Goal: Task Accomplishment & Management: Complete application form

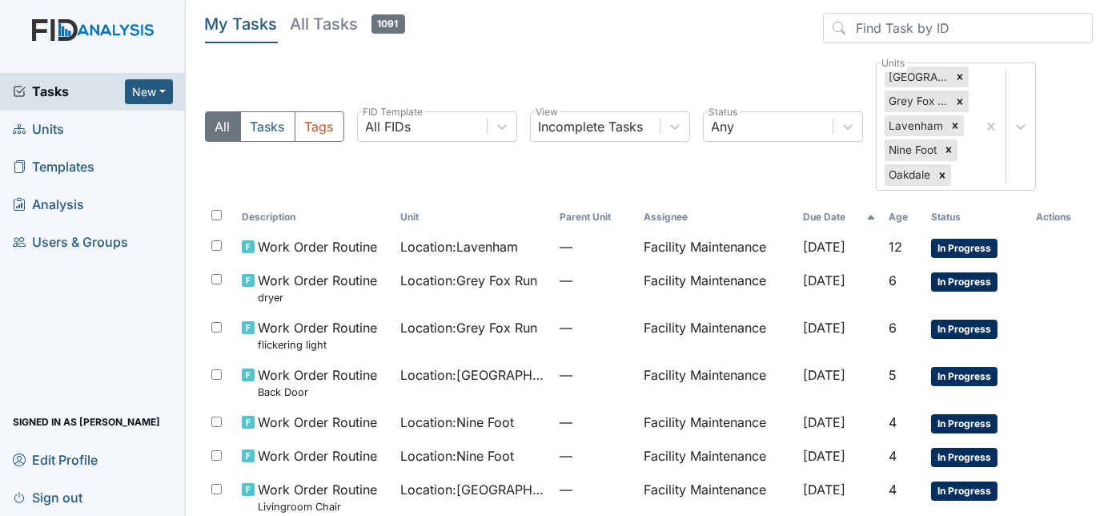
scroll to position [72, 0]
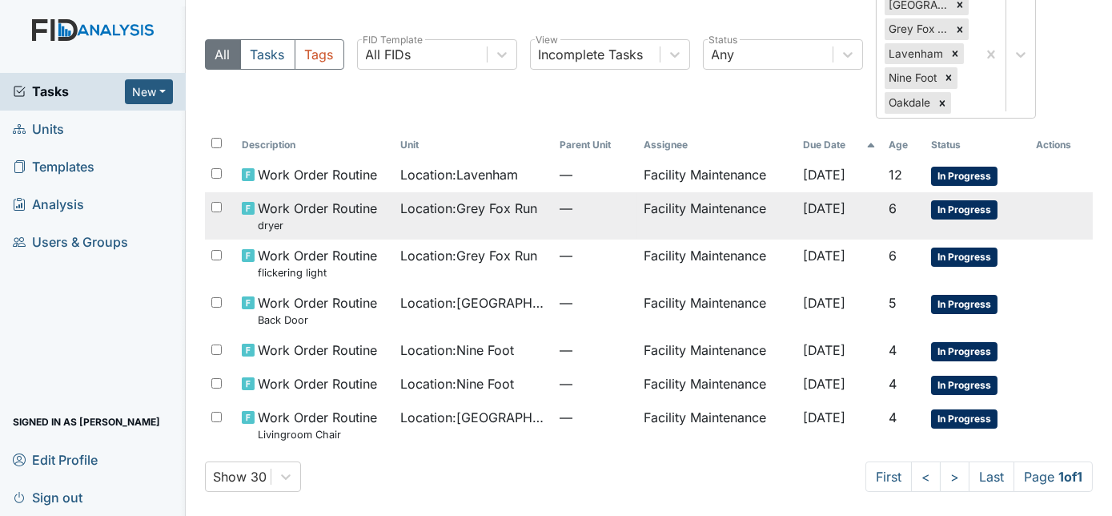
click at [505, 203] on span "Location : Grey Fox Run" at bounding box center [468, 208] width 137 height 19
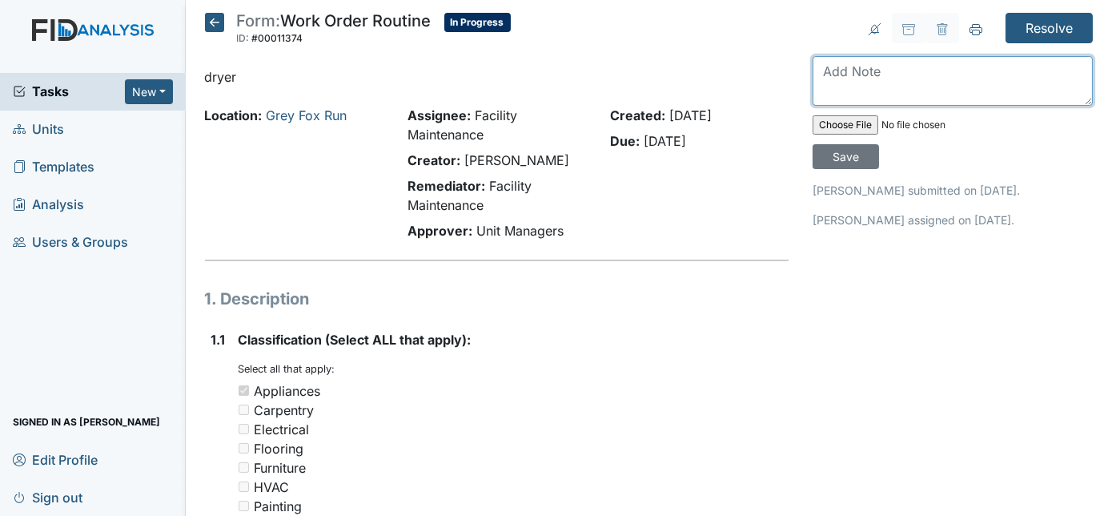
click at [870, 66] on textarea at bounding box center [953, 81] width 280 height 50
type textarea "cleaned out dryer vent put tube back the way it goes"
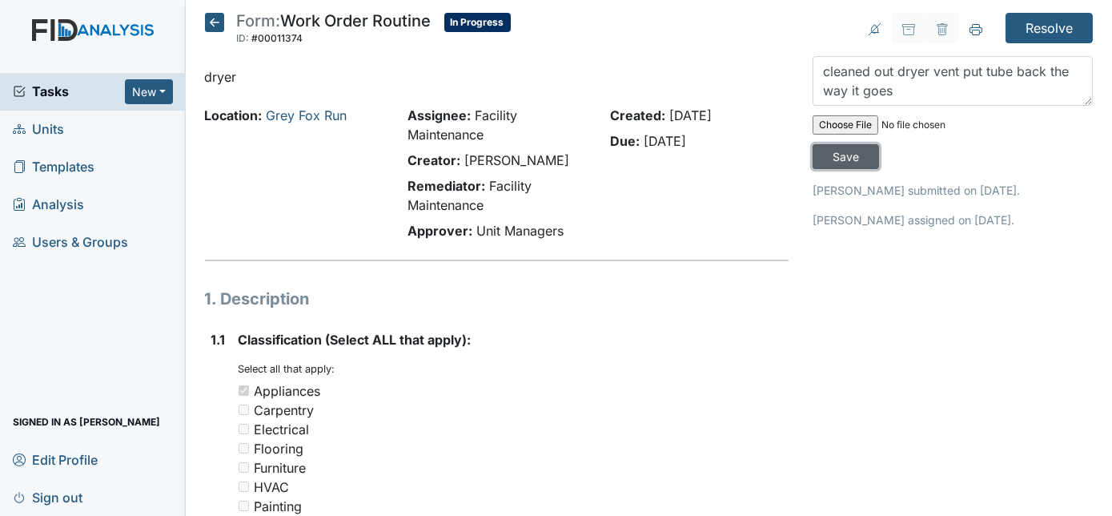
click at [879, 144] on input "Save" at bounding box center [846, 156] width 66 height 25
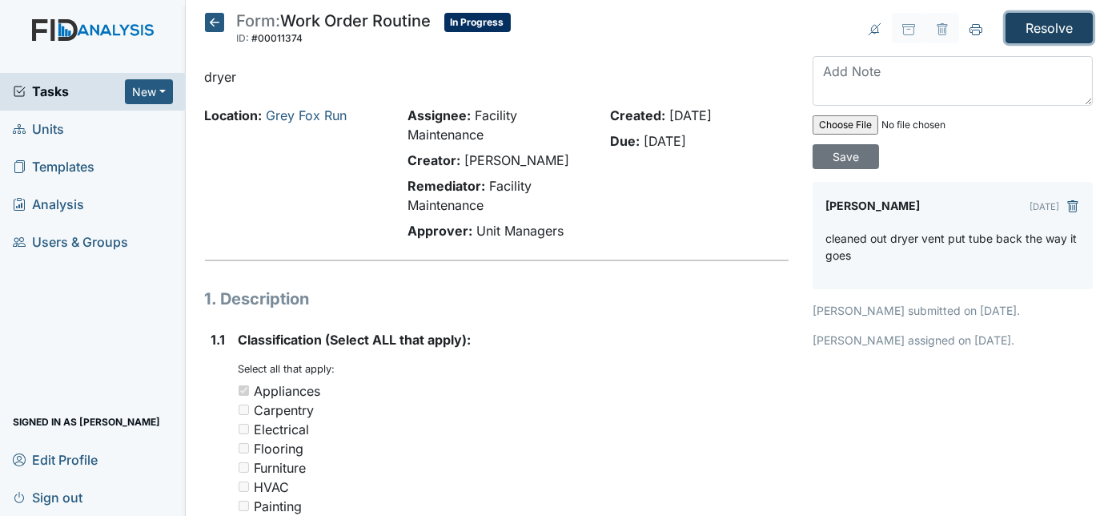
click at [1033, 26] on input "Resolve" at bounding box center [1049, 28] width 87 height 30
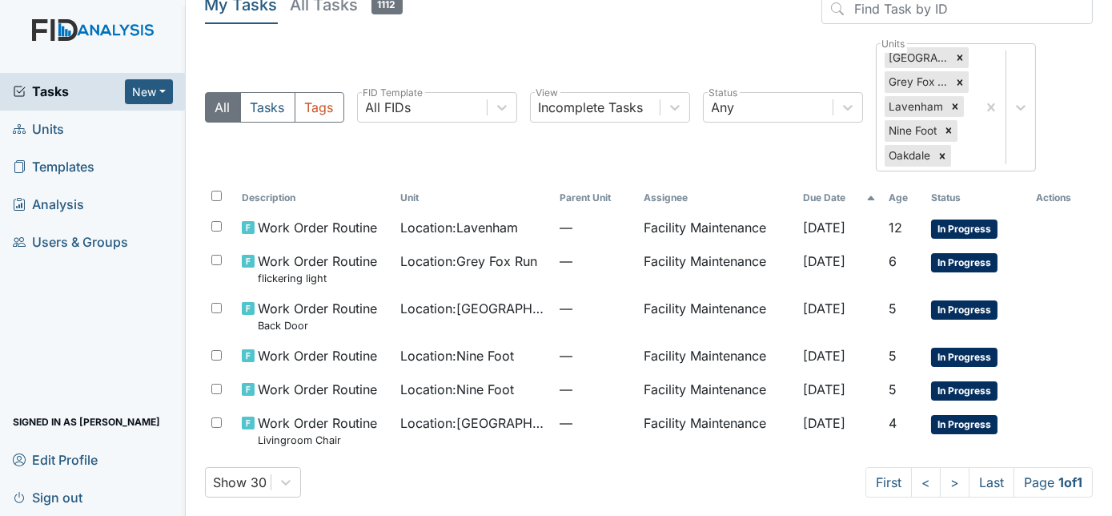
scroll to position [77, 0]
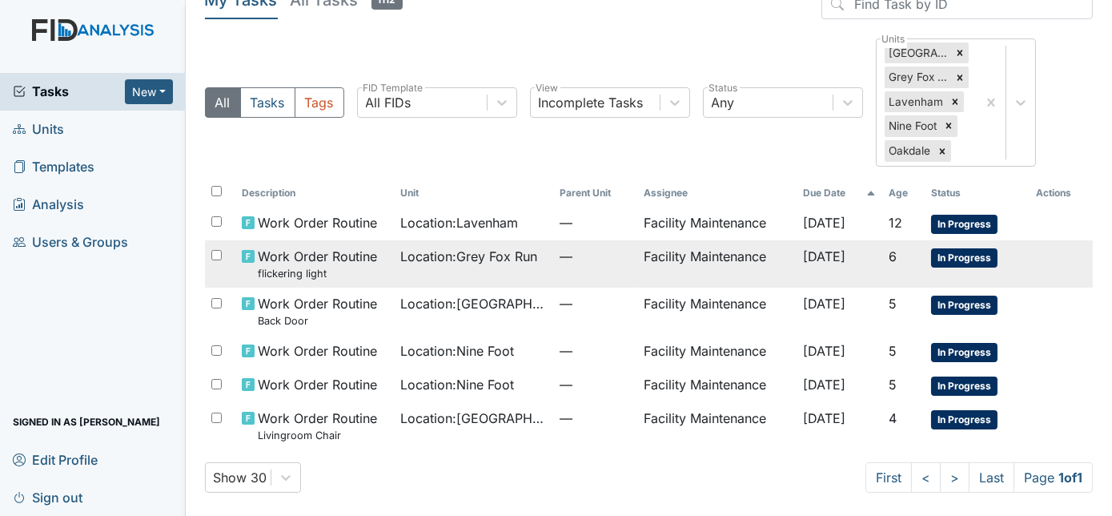
click at [560, 254] on span "—" at bounding box center [596, 256] width 72 height 19
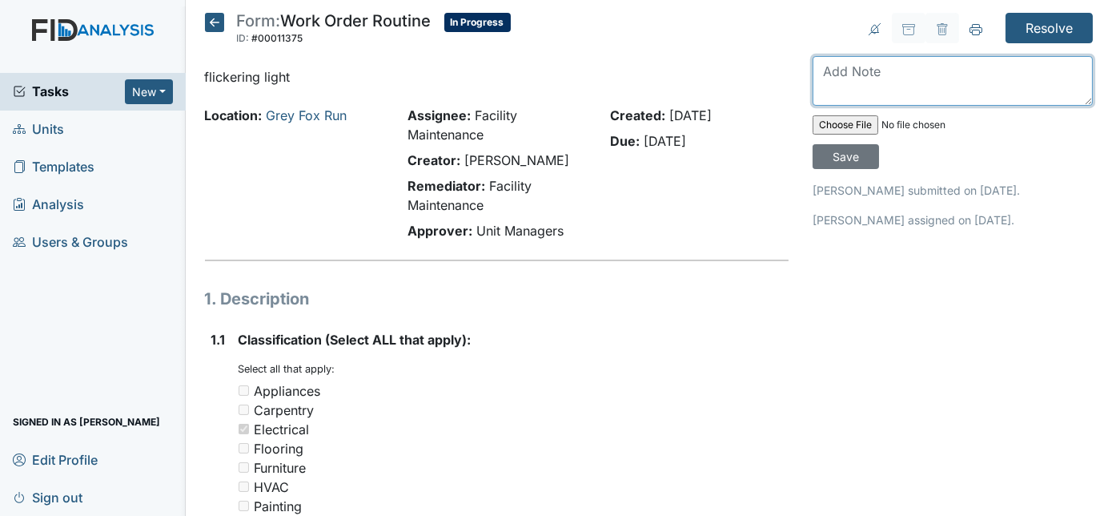
click at [860, 66] on textarea at bounding box center [953, 81] width 280 height 50
type textarea "light bulb changed no longer flickering"
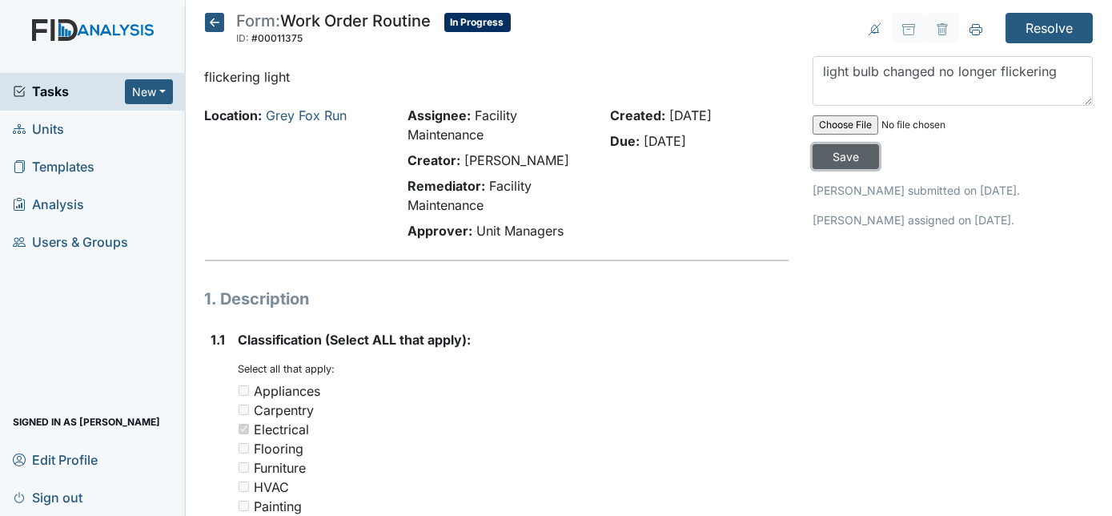
click at [879, 144] on input "Save" at bounding box center [846, 156] width 66 height 25
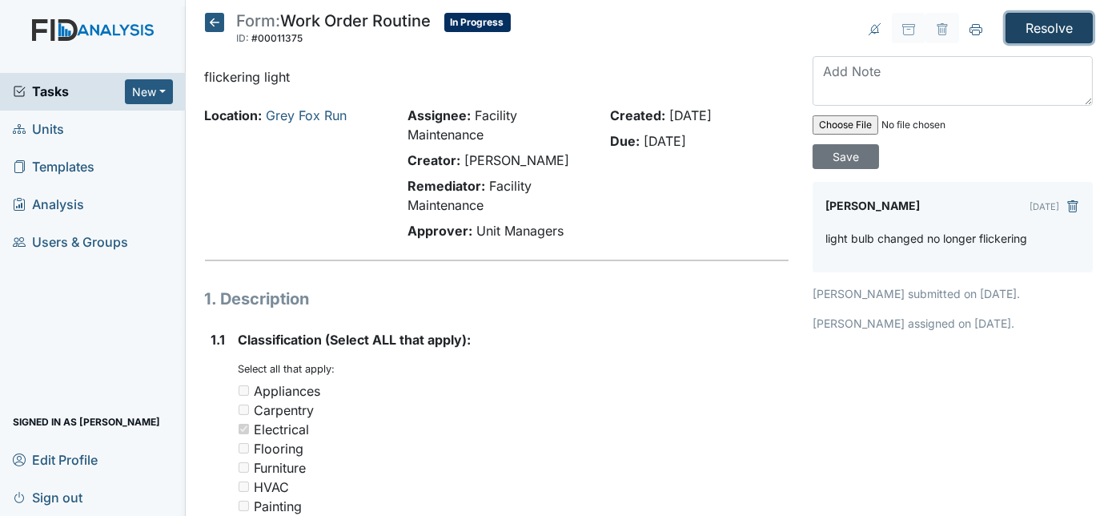
click at [1031, 30] on input "Resolve" at bounding box center [1049, 28] width 87 height 30
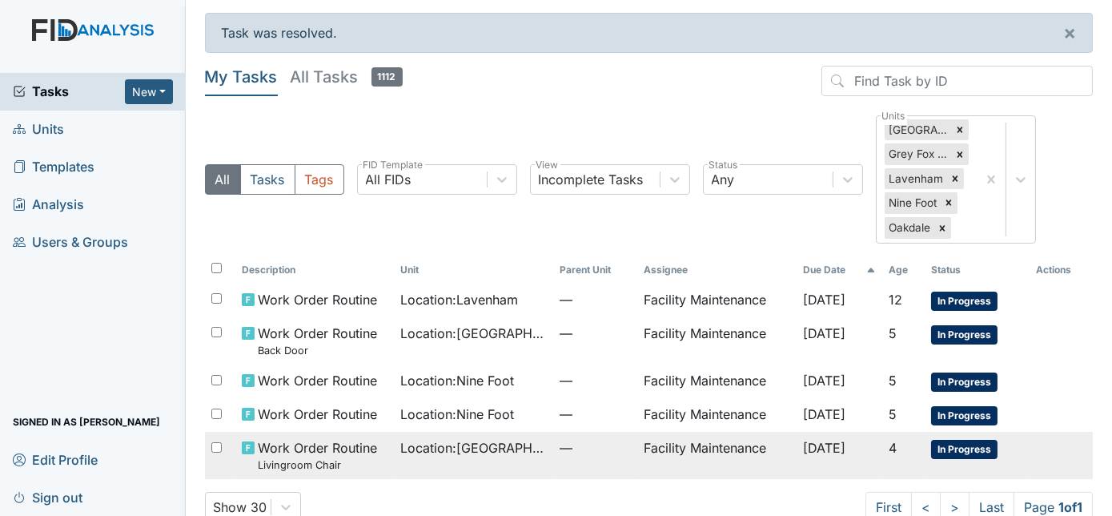
click at [689, 455] on td "Facility Maintenance" at bounding box center [716, 455] width 159 height 47
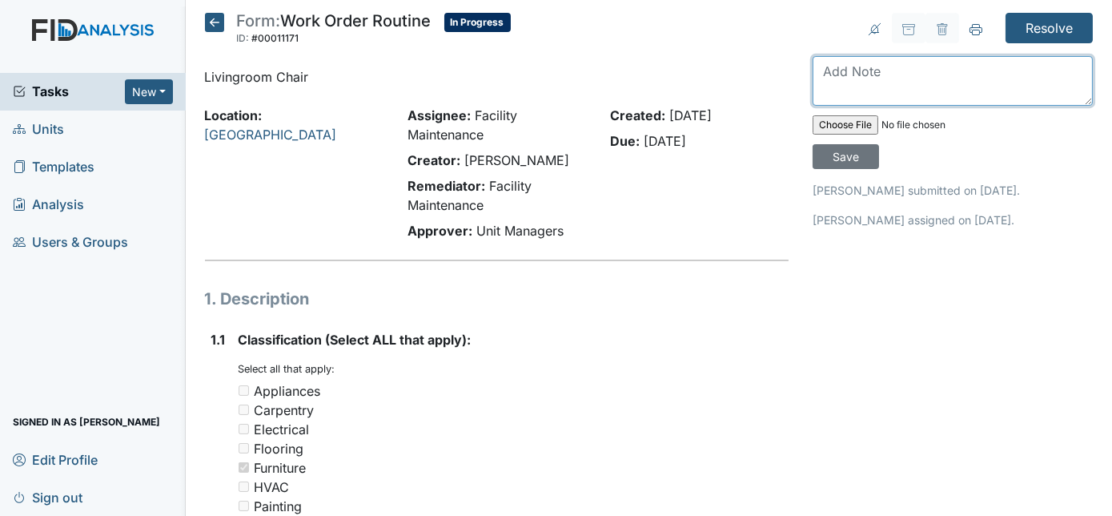
click at [916, 81] on textarea at bounding box center [953, 81] width 280 height 50
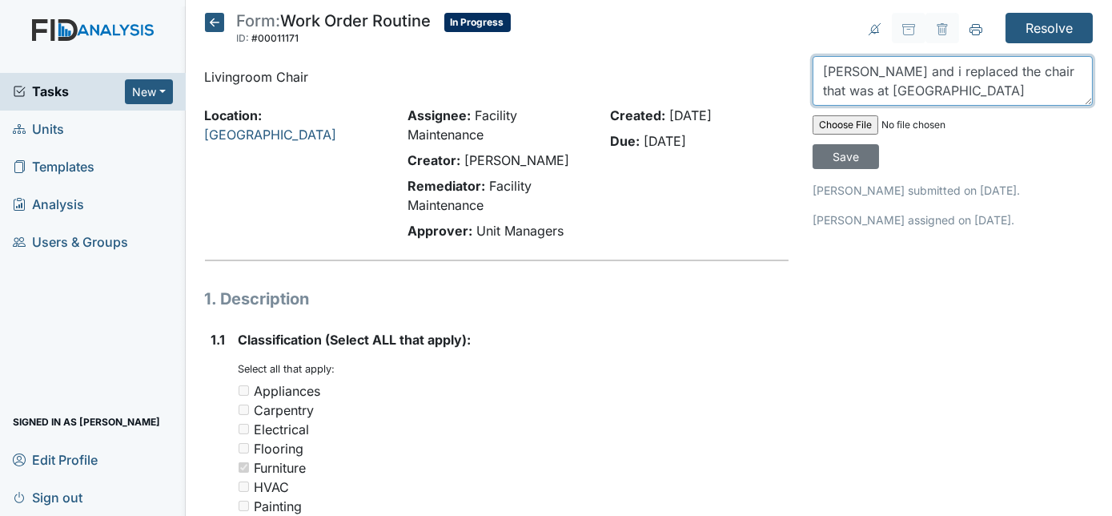
scroll to position [12, 0]
type textarea "zach and i replaced the chair that was at cherry lane"
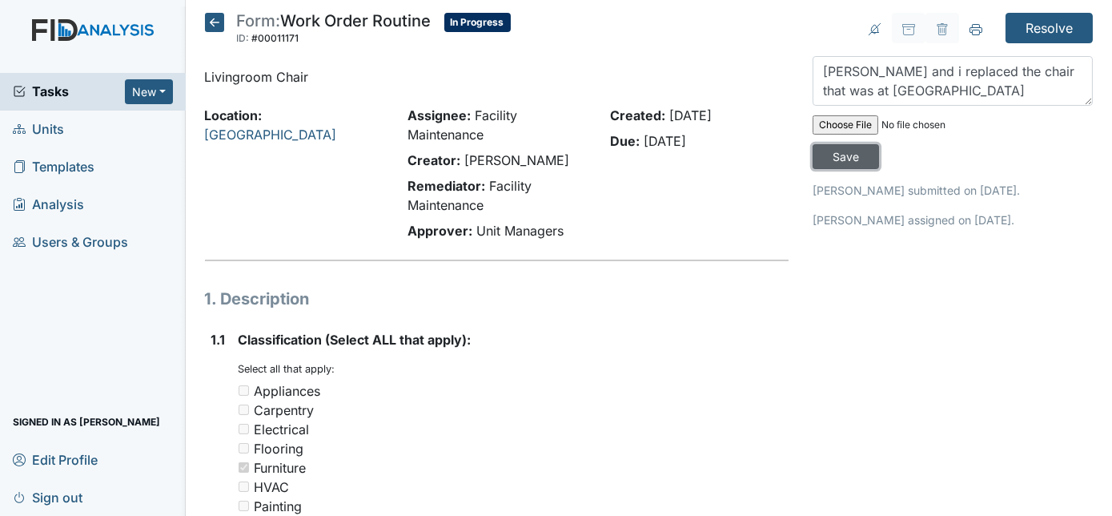
click at [879, 144] on input "Save" at bounding box center [846, 156] width 66 height 25
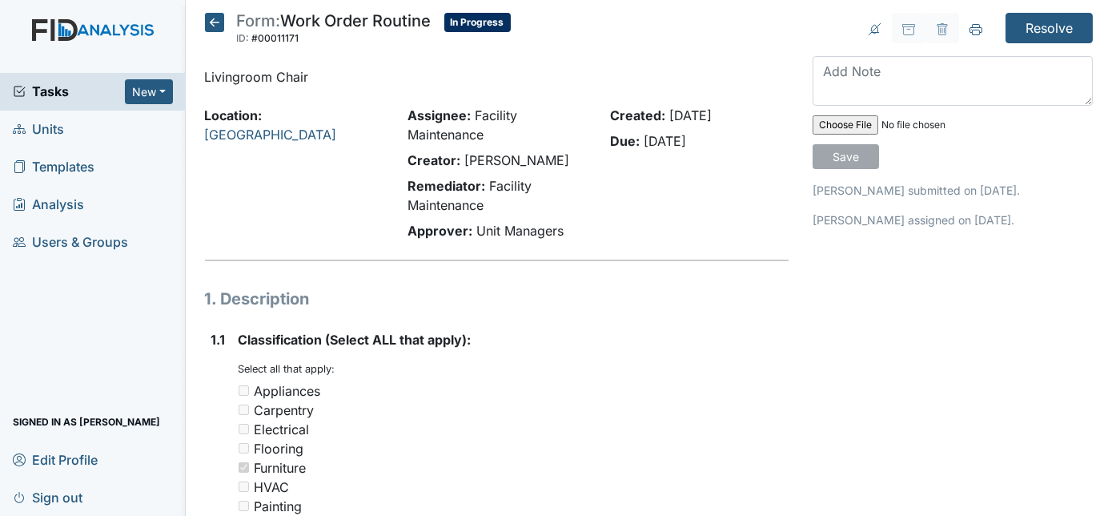
scroll to position [0, 0]
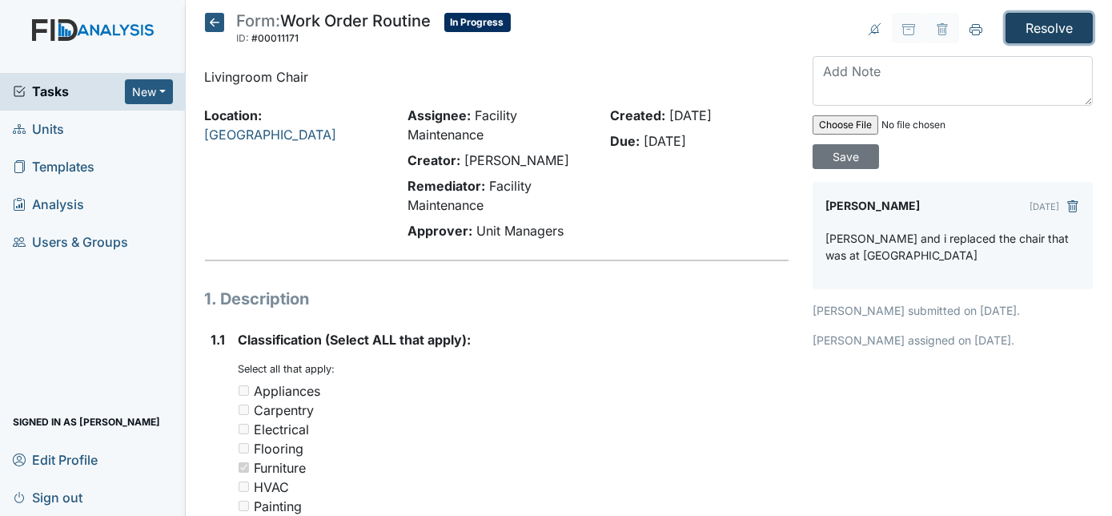
click at [1032, 19] on input "Resolve" at bounding box center [1049, 28] width 87 height 30
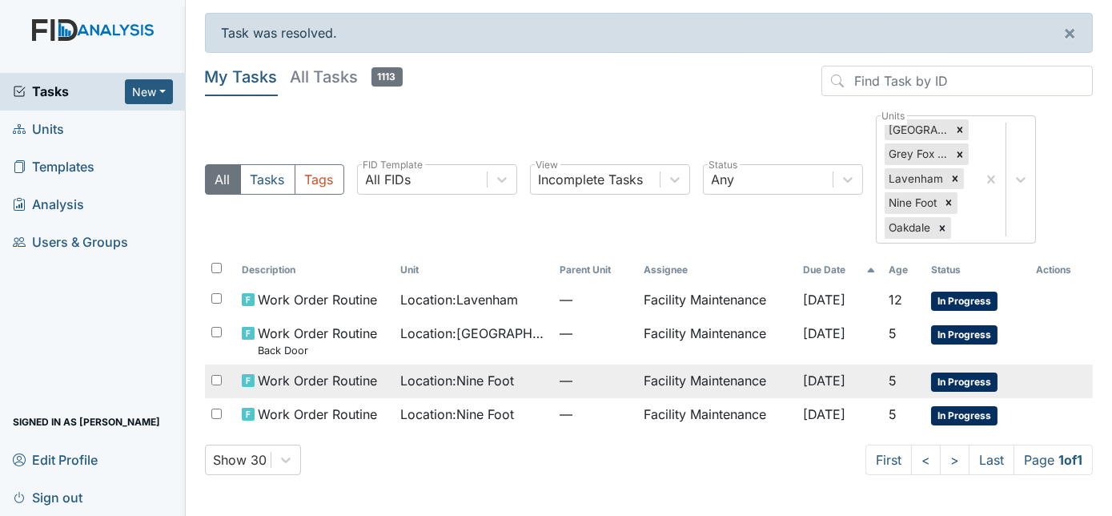
click at [637, 383] on td "Facility Maintenance" at bounding box center [716, 381] width 159 height 34
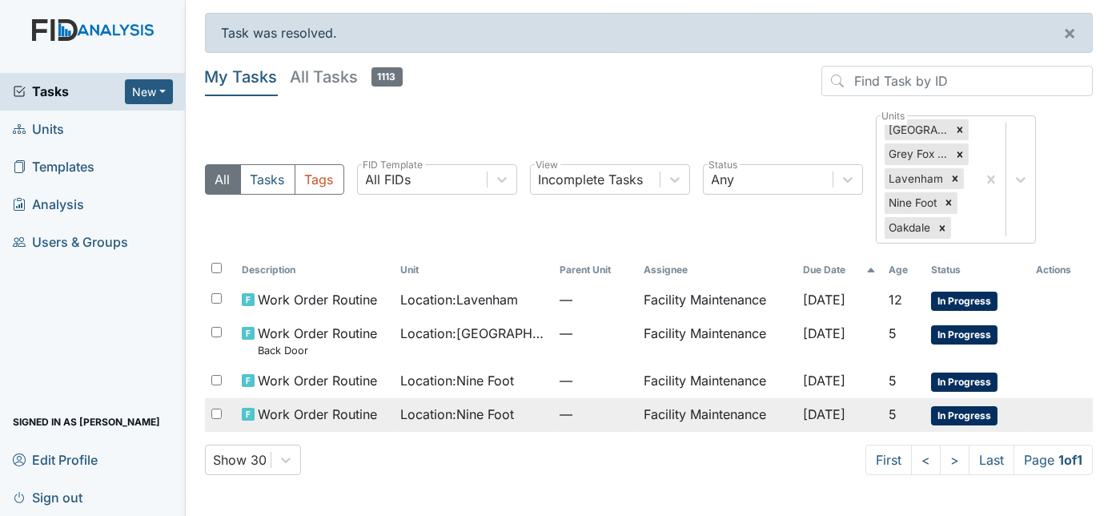
click at [496, 423] on td "Location : Nine Foot" at bounding box center [473, 415] width 159 height 34
